Goal: Find contact information: Obtain details needed to contact an individual or organization

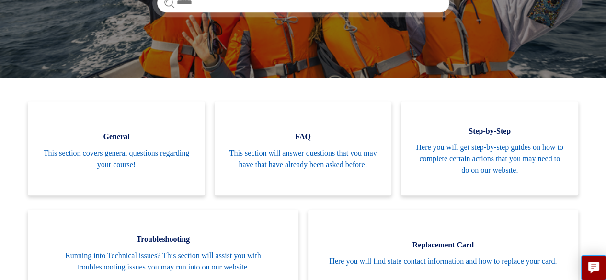
scroll to position [213, 0]
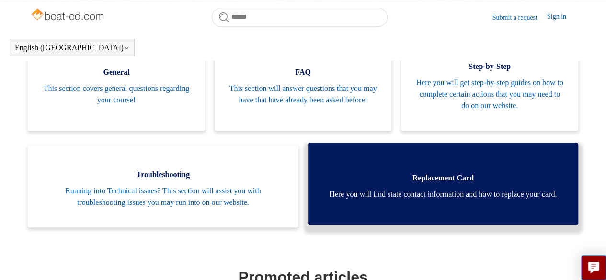
click at [447, 196] on span "Here you will find state contact information and how to replace your card." at bounding box center [444, 195] width 242 height 12
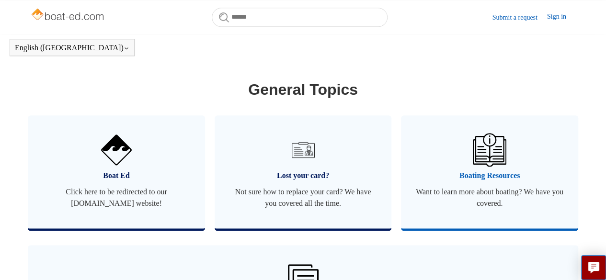
scroll to position [692, 0]
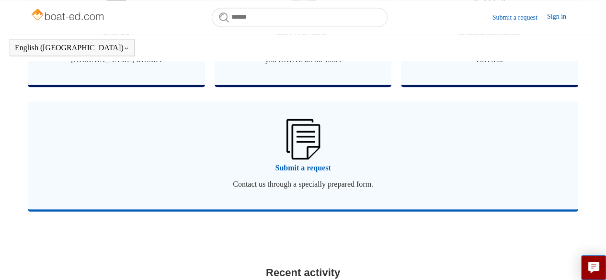
click at [302, 165] on span "Submit a request" at bounding box center [303, 168] width 522 height 12
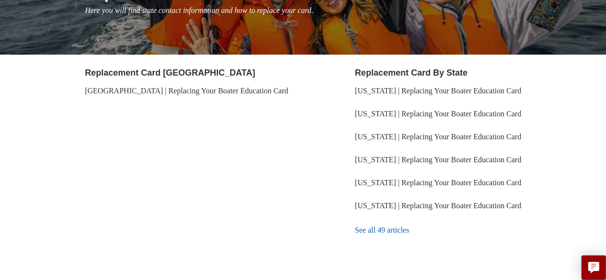
scroll to position [180, 0]
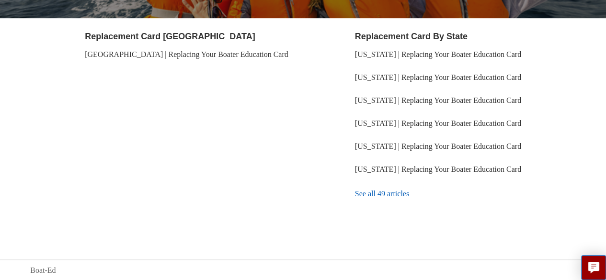
click at [381, 196] on link "See all 49 articles" at bounding box center [465, 194] width 221 height 26
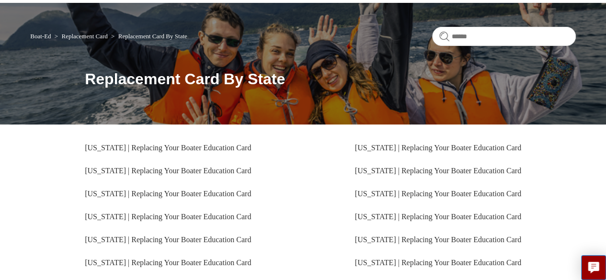
scroll to position [18, 0]
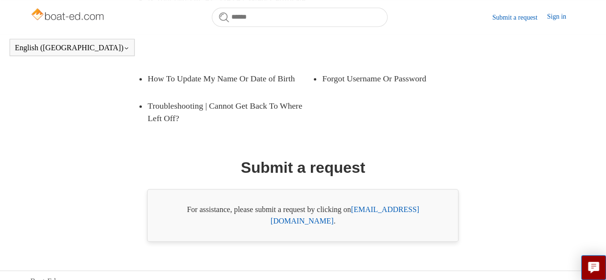
scroll to position [234, 0]
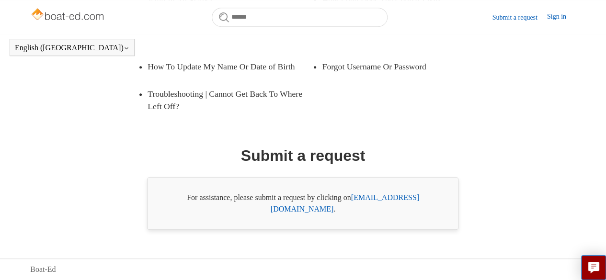
click at [398, 211] on link "support@boat-ed.com" at bounding box center [345, 204] width 149 height 20
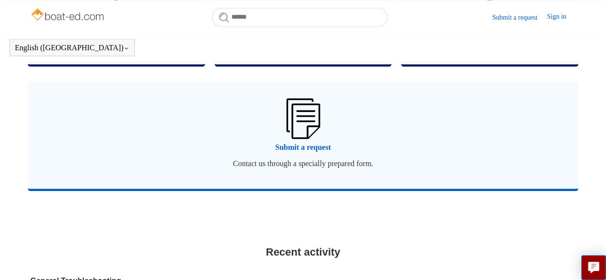
scroll to position [659, 0]
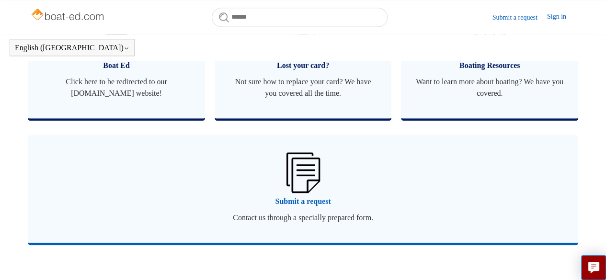
click at [306, 180] on img at bounding box center [303, 172] width 34 height 40
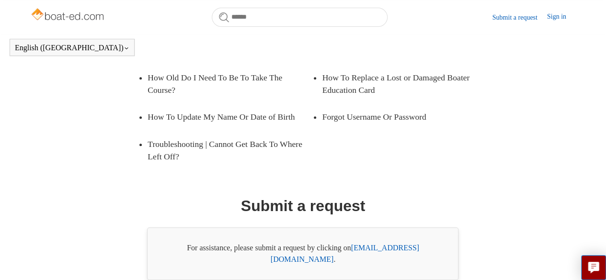
scroll to position [234, 0]
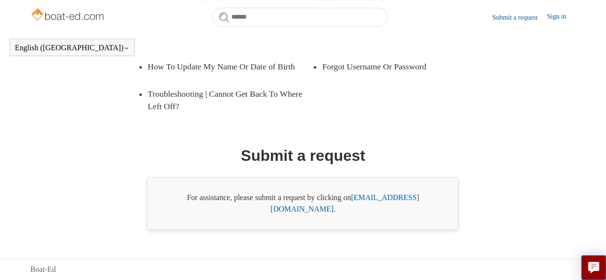
click at [376, 208] on link "support@boat-ed.com" at bounding box center [345, 204] width 149 height 20
